Goal: Transaction & Acquisition: Purchase product/service

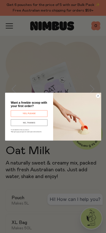
scroll to position [35, 0]
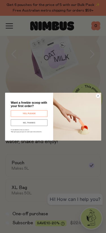
click at [40, 117] on button "YES, PLEASE" at bounding box center [28, 113] width 37 height 7
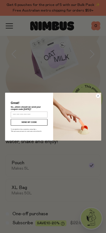
click at [99, 98] on circle "Close dialog" at bounding box center [98, 96] width 4 height 4
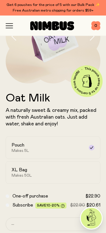
scroll to position [56, 0]
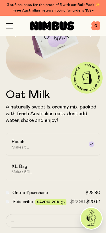
click at [79, 170] on div "XL Bag Makes 50L" at bounding box center [48, 169] width 72 height 11
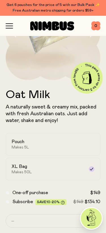
click at [80, 145] on div "Pouch Makes 5L" at bounding box center [48, 144] width 72 height 11
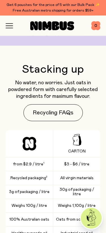
scroll to position [809, 0]
click at [6, 27] on icon "button" at bounding box center [9, 25] width 7 height 5
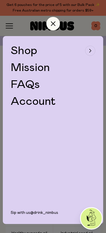
click at [92, 49] on div "button" at bounding box center [90, 51] width 10 height 10
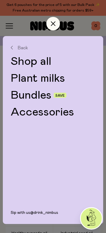
click at [43, 96] on link "Bundles" at bounding box center [31, 95] width 41 height 11
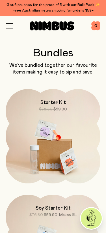
click at [66, 151] on img at bounding box center [53, 144] width 94 height 111
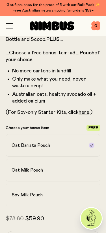
scroll to position [144, 0]
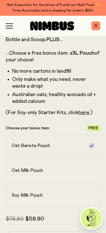
click at [67, 169] on div "Oat Milk Pouch" at bounding box center [48, 171] width 72 height 6
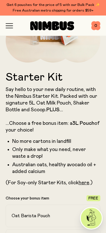
scroll to position [0, 0]
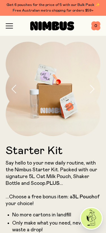
click at [93, 88] on icon "button" at bounding box center [92, 89] width 6 height 8
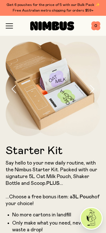
click at [93, 88] on icon "button" at bounding box center [92, 89] width 4 height 8
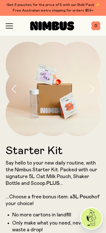
click at [91, 88] on icon "button" at bounding box center [92, 89] width 6 height 8
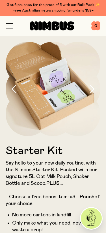
click at [95, 88] on button "button" at bounding box center [94, 89] width 11 height 94
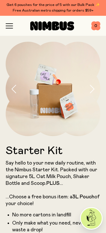
click at [95, 86] on button "button" at bounding box center [94, 89] width 11 height 94
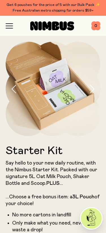
click at [7, 29] on div "Shop Mission FAQs Log In 0 0" at bounding box center [53, 26] width 94 height 20
click at [11, 24] on icon "button" at bounding box center [9, 24] width 7 height 0
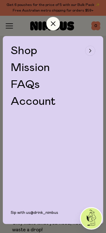
click at [91, 53] on div "button" at bounding box center [90, 51] width 10 height 10
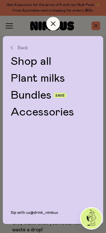
click at [66, 111] on link "Accessories" at bounding box center [53, 112] width 84 height 11
